Goal: Transaction & Acquisition: Subscribe to service/newsletter

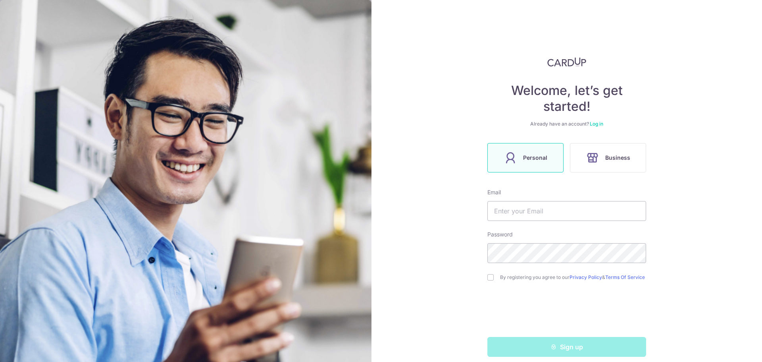
click at [569, 61] on img at bounding box center [567, 62] width 39 height 10
